Goal: Task Accomplishment & Management: Use online tool/utility

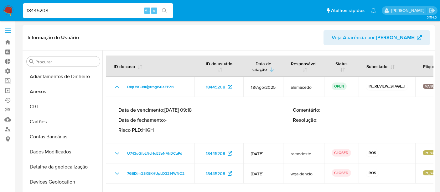
select select "10"
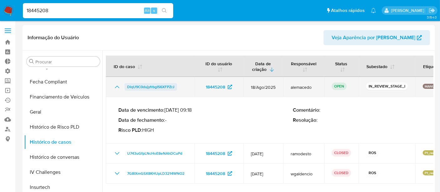
click at [147, 84] on span "DlqU9C0dujyfrbgIS6XFPZrJ" at bounding box center [150, 87] width 47 height 8
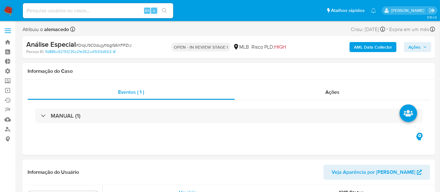
scroll to position [279, 0]
select select "10"
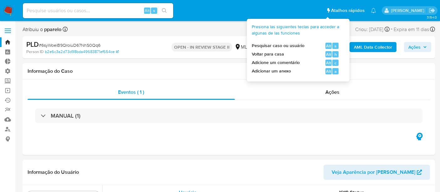
select select "10"
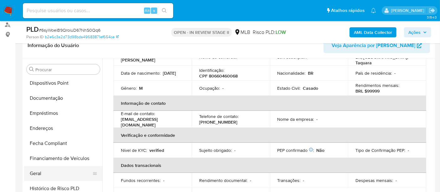
scroll to position [105, 0]
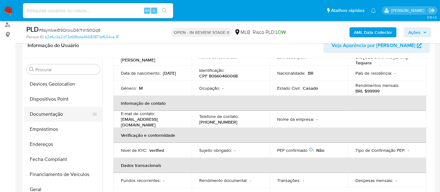
click at [35, 116] on button "Documentação" at bounding box center [60, 113] width 73 height 15
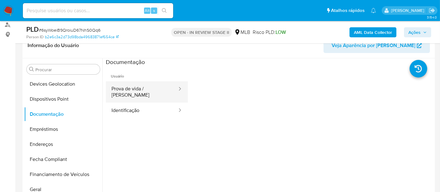
click at [120, 86] on button "Prova de vida / Selfie" at bounding box center [142, 91] width 72 height 21
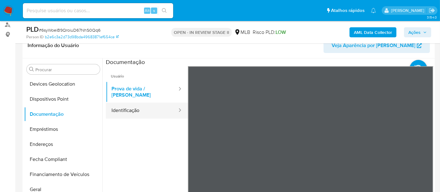
click at [133, 106] on button "Identificação" at bounding box center [142, 110] width 72 height 16
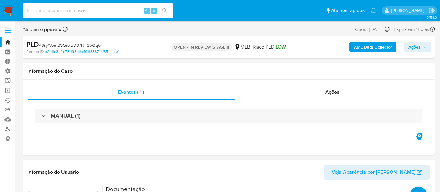
click at [44, 8] on input at bounding box center [98, 11] width 150 height 8
paste input "1684454887"
type input "1684454887"
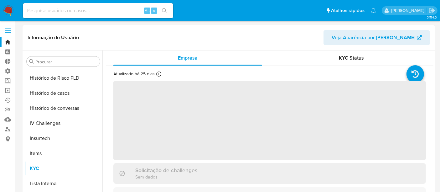
scroll to position [279, 0]
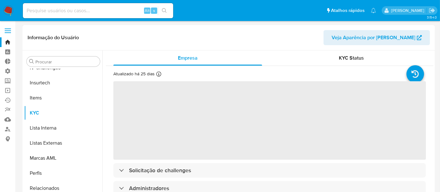
select select "10"
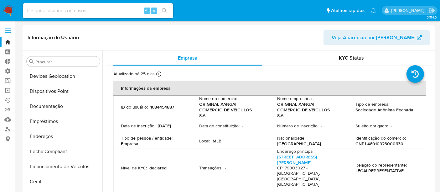
scroll to position [70, 0]
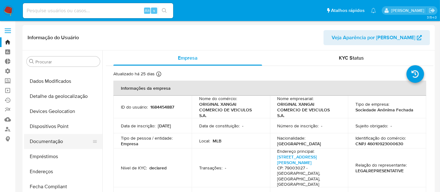
click at [48, 138] on button "Documentação" at bounding box center [60, 141] width 73 height 15
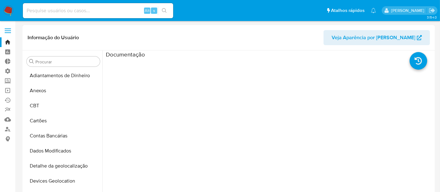
scroll to position [0, 0]
click at [37, 11] on input at bounding box center [98, 11] width 150 height 8
paste input "2380729298"
type input "2380729298"
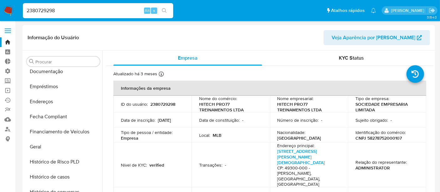
select select "10"
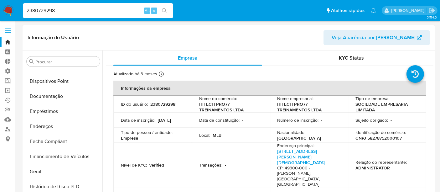
scroll to position [105, 0]
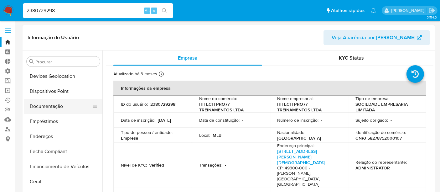
click at [53, 104] on button "Documentação" at bounding box center [60, 106] width 73 height 15
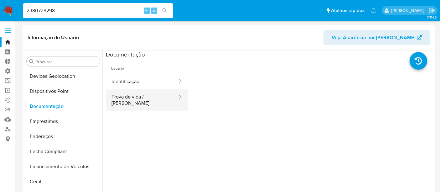
click at [133, 96] on button "Prova de vida / Selfie" at bounding box center [142, 99] width 72 height 21
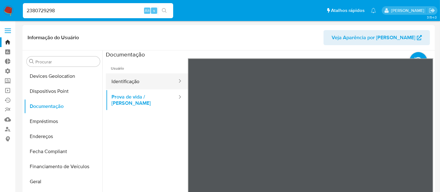
click at [132, 81] on button "Identificação" at bounding box center [142, 81] width 72 height 16
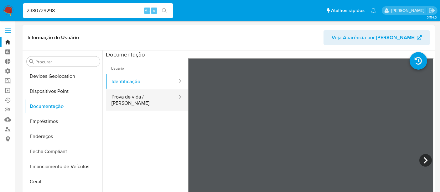
click at [137, 96] on button "Prova de vida / Selfie" at bounding box center [142, 99] width 72 height 21
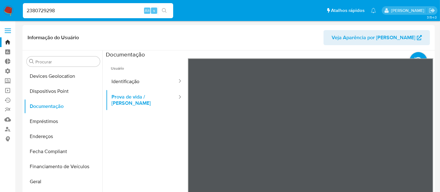
drag, startPoint x: 56, startPoint y: 10, endPoint x: 6, endPoint y: 9, distance: 50.1
click at [6, 9] on nav "Pausado Ver notificaciones 2380729298 Alt s Atalhos rápidos Presiona las siguie…" at bounding box center [220, 10] width 440 height 21
paste input "712632976"
type input "712632976"
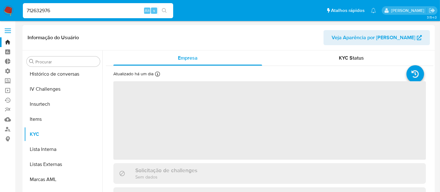
scroll to position [279, 0]
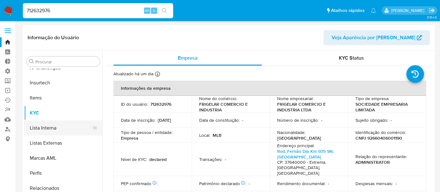
select select "10"
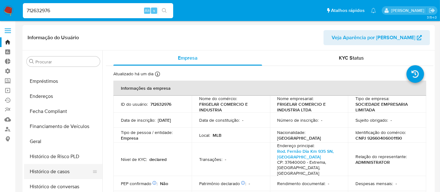
scroll to position [105, 0]
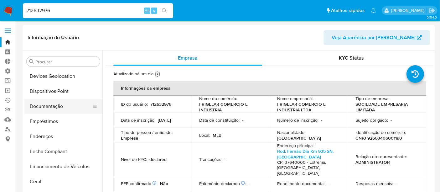
click at [50, 103] on button "Documentação" at bounding box center [60, 106] width 73 height 15
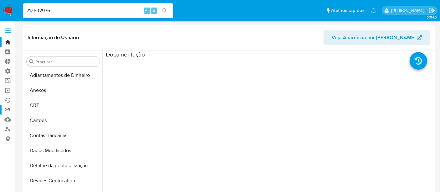
scroll to position [1, 0]
click at [10, 91] on link "Operações em massa" at bounding box center [37, 90] width 75 height 10
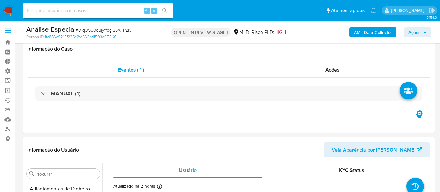
select select "10"
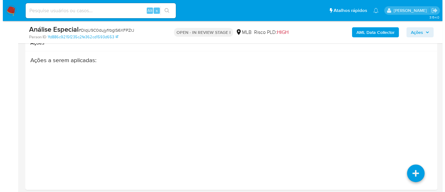
scroll to position [1109, 0]
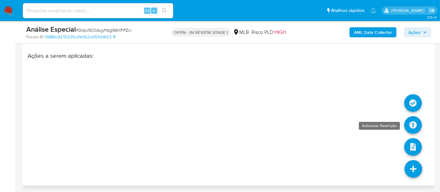
click at [412, 122] on icon at bounding box center [413, 125] width 18 height 18
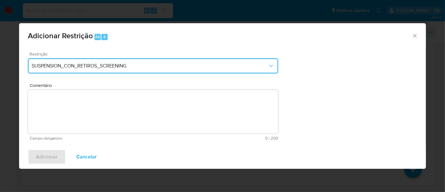
click at [201, 64] on span "SUSPENSION_CON_RETIROS_SCREENING" at bounding box center [150, 66] width 237 height 6
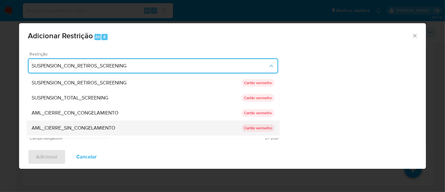
click at [80, 126] on span "AML_CIERRE_SIN_CONGELAMIENTO" at bounding box center [74, 128] width 84 height 6
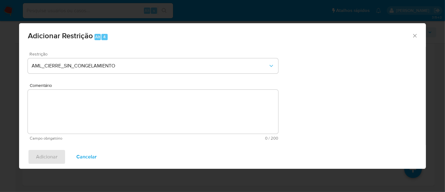
click at [49, 106] on textarea "Comentário" at bounding box center [153, 112] width 250 height 44
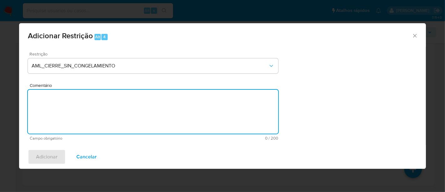
click at [50, 105] on textarea "Comentário" at bounding box center [153, 112] width 250 height 44
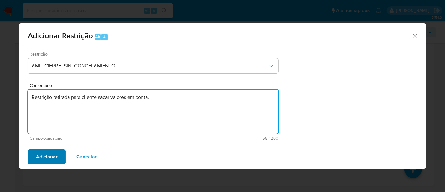
type textarea "Restrição retirada para cliente sacar valores em conta."
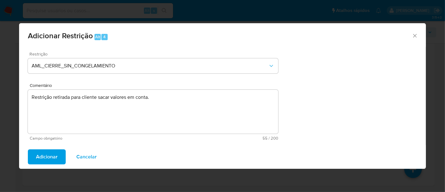
click at [45, 153] on span "Adicionar" at bounding box center [47, 157] width 22 height 14
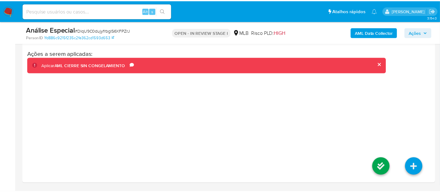
scroll to position [1100, 0]
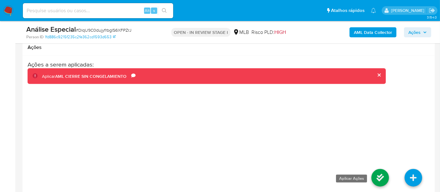
click at [379, 170] on icon at bounding box center [380, 178] width 18 height 18
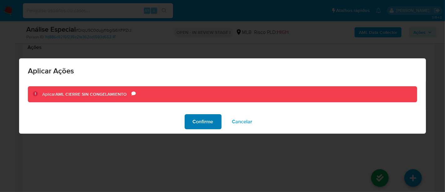
click at [204, 118] on span "Confirme" at bounding box center [203, 122] width 21 height 14
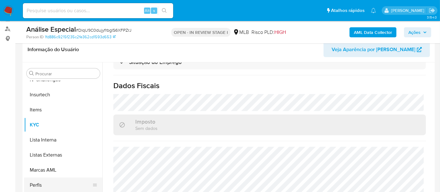
scroll to position [170, 0]
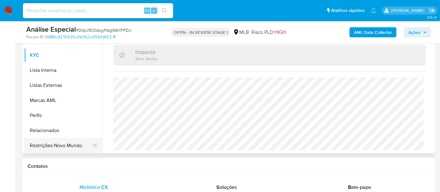
click at [69, 146] on button "Restrições Novo Mundo" at bounding box center [60, 145] width 73 height 15
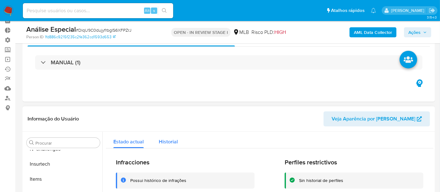
scroll to position [30, 0]
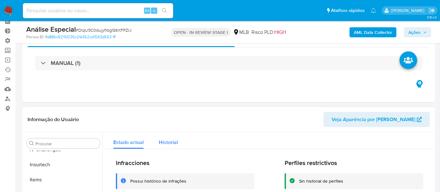
click at [169, 141] on span "Historial" at bounding box center [168, 141] width 19 height 7
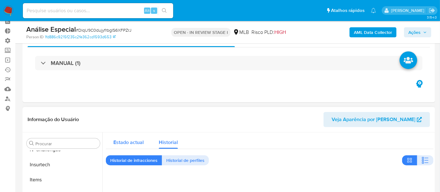
click at [131, 142] on span "Estado actual" at bounding box center [128, 141] width 30 height 7
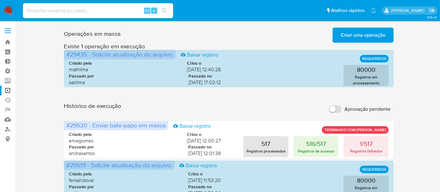
click at [354, 39] on span "Criar uma operação" at bounding box center [363, 35] width 45 height 14
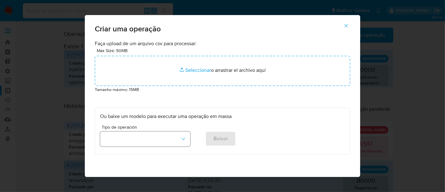
click at [180, 139] on icon "button" at bounding box center [183, 139] width 6 height 6
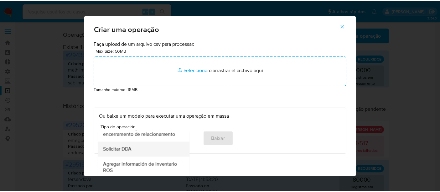
scroll to position [243, 0]
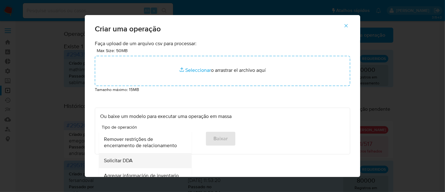
click at [117, 162] on span "Solicitar DDA" at bounding box center [118, 160] width 29 height 6
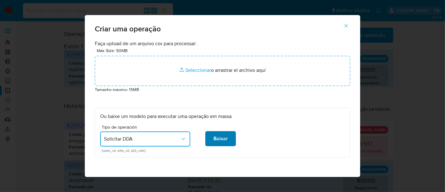
click at [207, 142] on button "Baixar" at bounding box center [220, 138] width 31 height 15
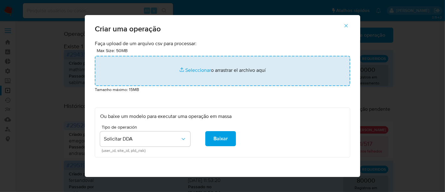
click at [192, 71] on input "file" at bounding box center [222, 71] width 255 height 30
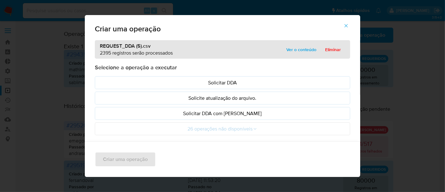
click at [307, 49] on span "Ver o conteúdo" at bounding box center [301, 49] width 30 height 9
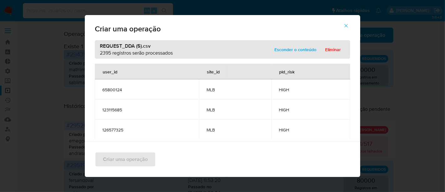
drag, startPoint x: 97, startPoint y: 53, endPoint x: 108, endPoint y: 53, distance: 11.0
click at [108, 53] on p "2395 registros serão processados" at bounding box center [136, 52] width 73 height 7
click at [296, 49] on span "Esconder o conteúdo" at bounding box center [296, 49] width 42 height 9
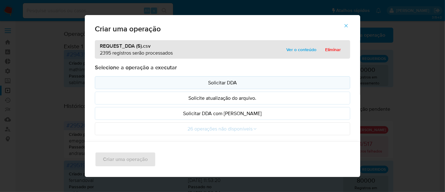
click at [221, 82] on p "Solicitar DDA" at bounding box center [222, 82] width 245 height 7
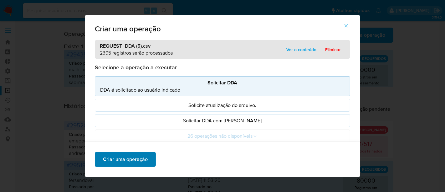
click at [129, 159] on span "Criar uma operação" at bounding box center [125, 159] width 45 height 14
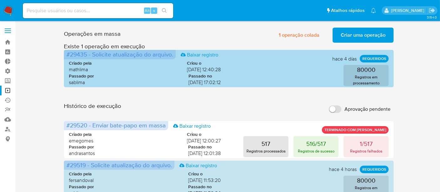
scroll to position [0, 0]
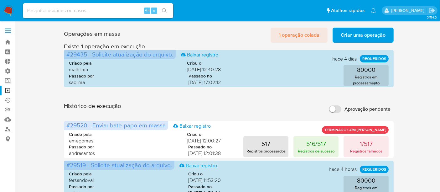
click at [307, 31] on span "1 operação colada" at bounding box center [299, 35] width 41 height 14
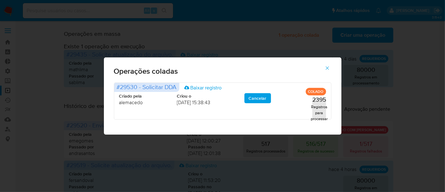
click at [329, 67] on icon "button" at bounding box center [328, 68] width 6 height 6
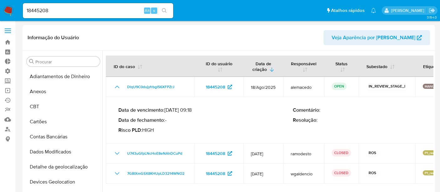
select select "10"
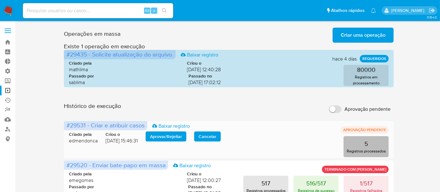
click at [361, 141] on button "5 Registros processados" at bounding box center [365, 146] width 45 height 21
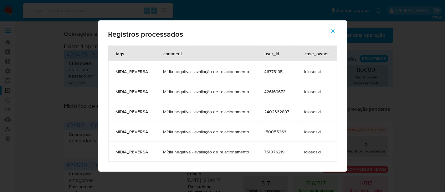
click at [334, 31] on icon "button" at bounding box center [333, 31] width 6 height 6
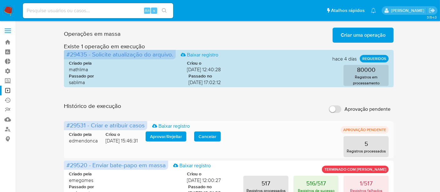
click at [165, 134] on span "Aprovar / Rejeitar" at bounding box center [166, 136] width 32 height 9
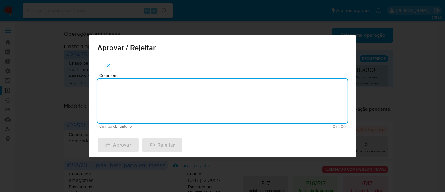
click at [116, 90] on textarea "Comment" at bounding box center [222, 101] width 250 height 44
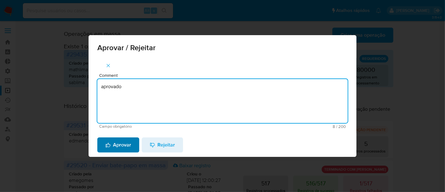
type textarea "aprovado"
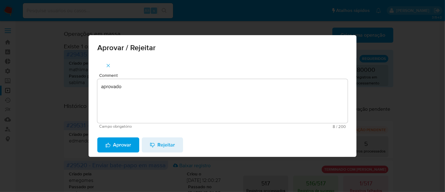
click at [122, 145] on span "Aprovar" at bounding box center [118, 145] width 26 height 14
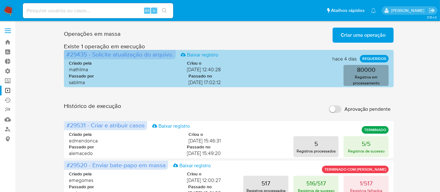
click at [378, 75] on p "Registros em processamento" at bounding box center [365, 80] width 41 height 12
click at [272, 72] on div "80000 Registros em processamento" at bounding box center [310, 75] width 158 height 21
click at [273, 70] on div "80000 Registros em processamento" at bounding box center [310, 75] width 158 height 21
